Goal: Navigation & Orientation: Find specific page/section

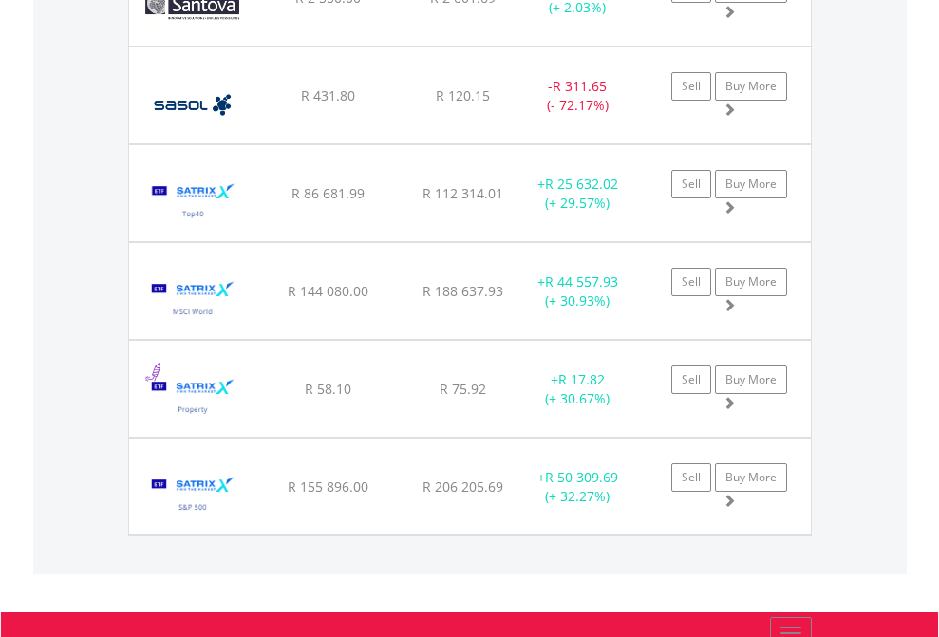
scroll to position [182, 298]
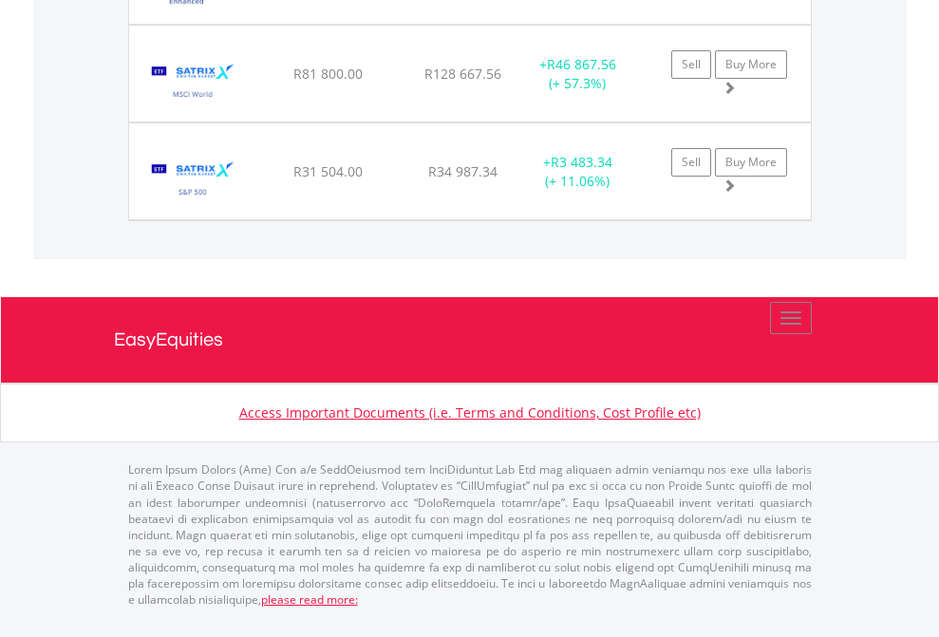
scroll to position [182, 298]
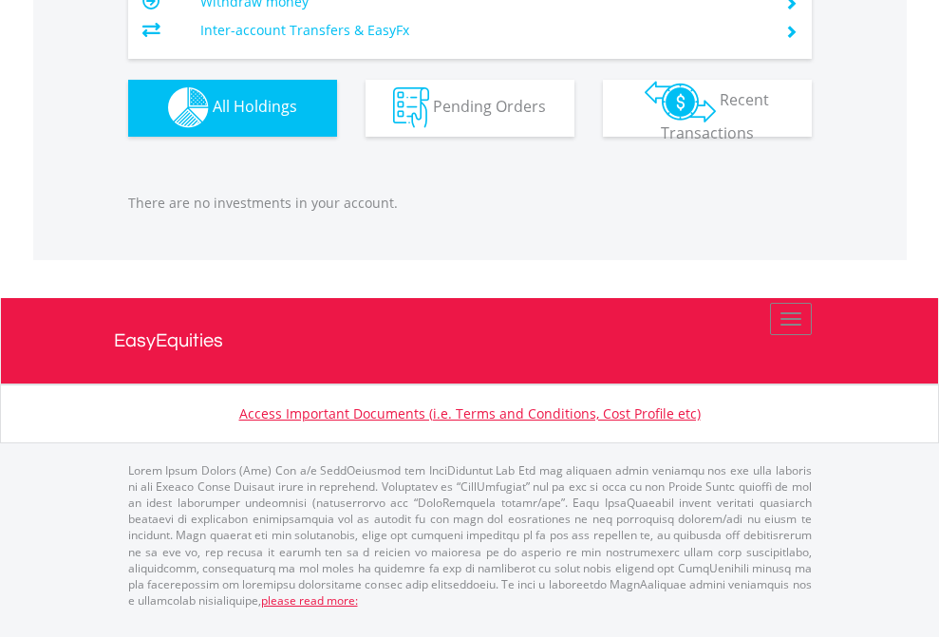
scroll to position [182, 298]
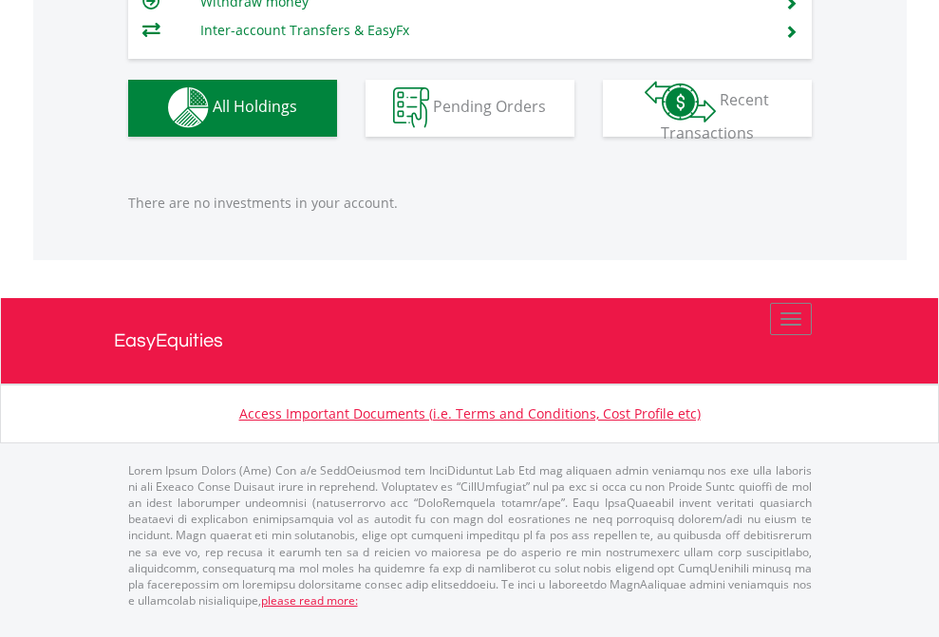
scroll to position [182, 298]
